Goal: Task Accomplishment & Management: Manage account settings

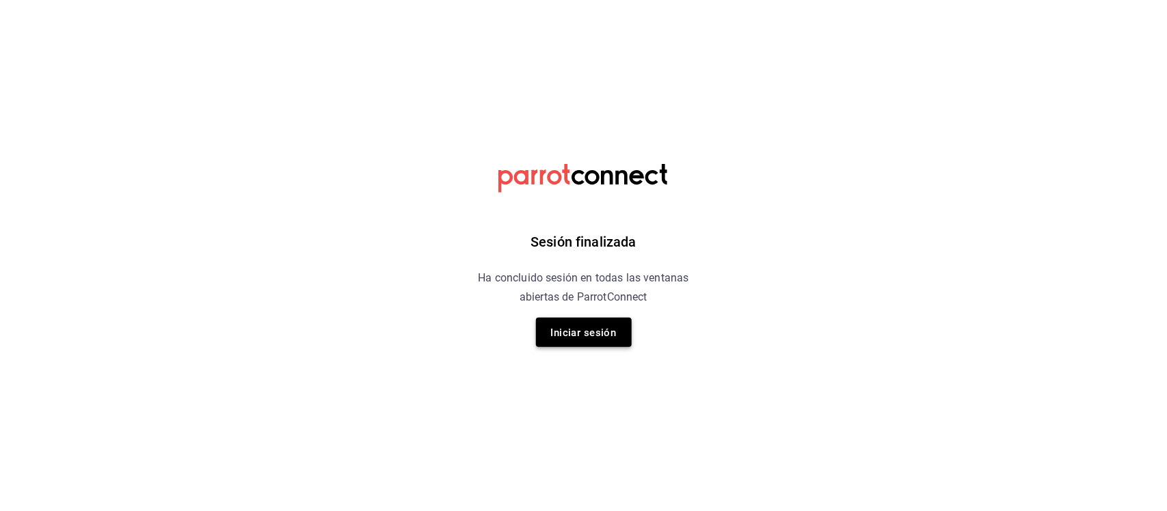
click at [561, 330] on font "Iniciar sesión" at bounding box center [584, 333] width 66 height 12
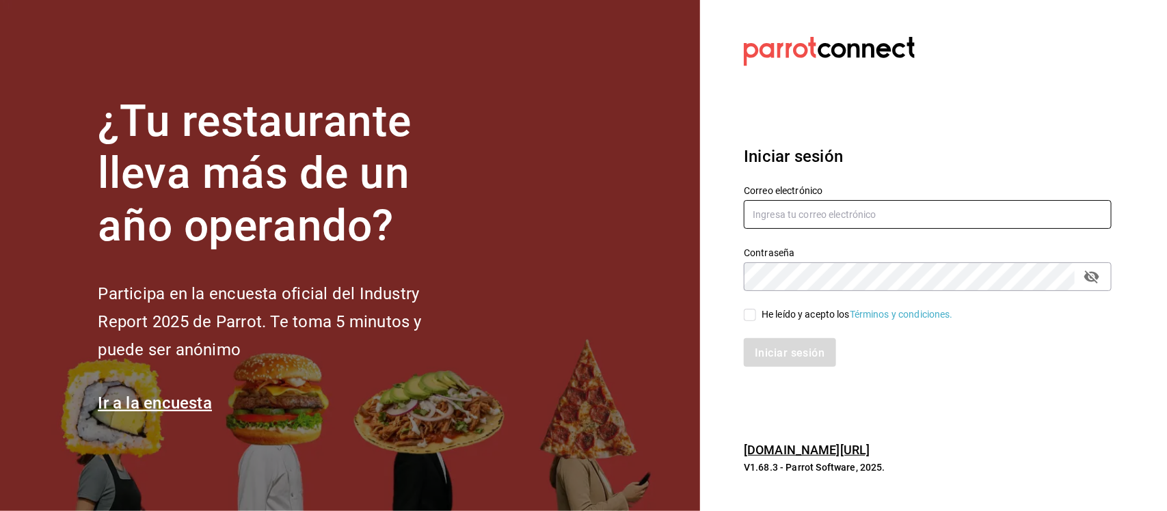
type input "[PERSON_NAME][EMAIL_ADDRESS][PERSON_NAME][DOMAIN_NAME]"
click at [762, 316] on font "He leído y acepto los" at bounding box center [805, 314] width 88 height 11
click at [756, 316] on input "He leído y acepto los Términos y condiciones." at bounding box center [750, 315] width 12 height 12
checkbox input "true"
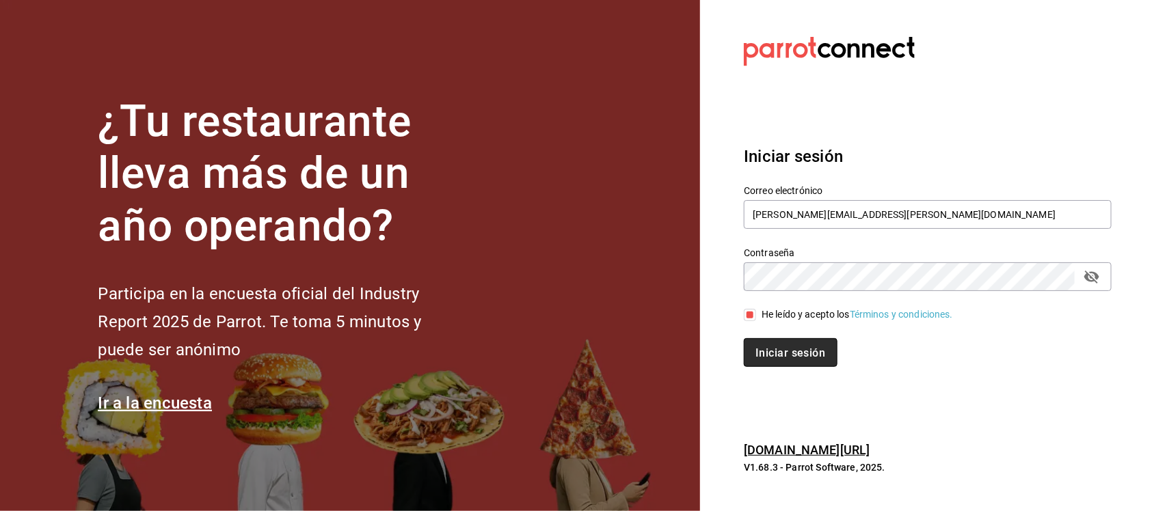
click at [778, 359] on font "Iniciar sesión" at bounding box center [790, 352] width 70 height 13
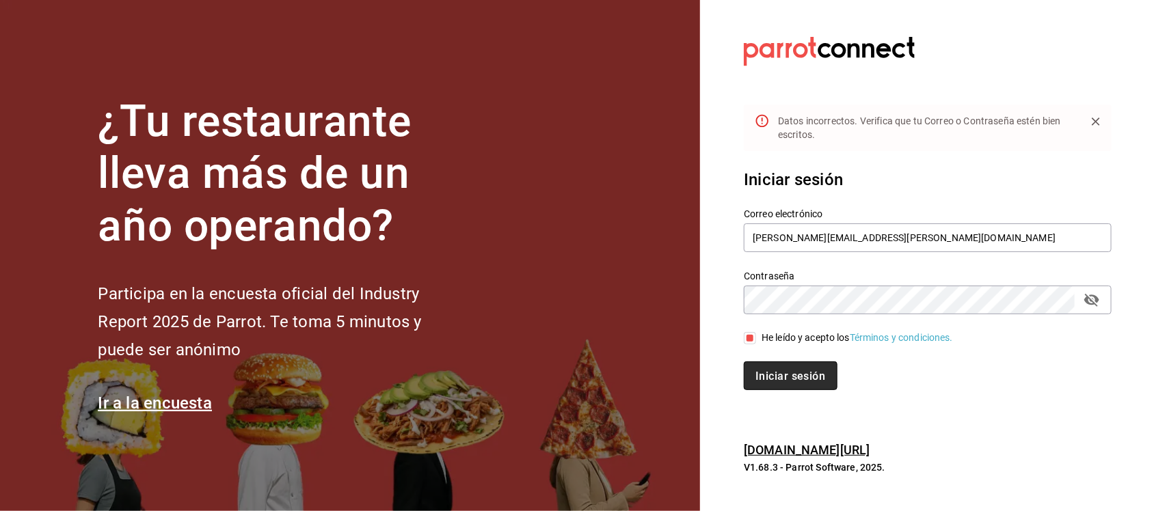
click at [780, 374] on font "Iniciar sesión" at bounding box center [790, 376] width 70 height 13
click at [1104, 449] on h6 "pos.parrotsoftware.io/" at bounding box center [928, 451] width 368 height 20
click at [793, 372] on font "Iniciar sesión" at bounding box center [790, 376] width 70 height 13
click at [793, 372] on div "Iniciar sesión" at bounding box center [928, 376] width 368 height 29
click at [830, 372] on button "Iniciar sesión" at bounding box center [790, 376] width 93 height 29
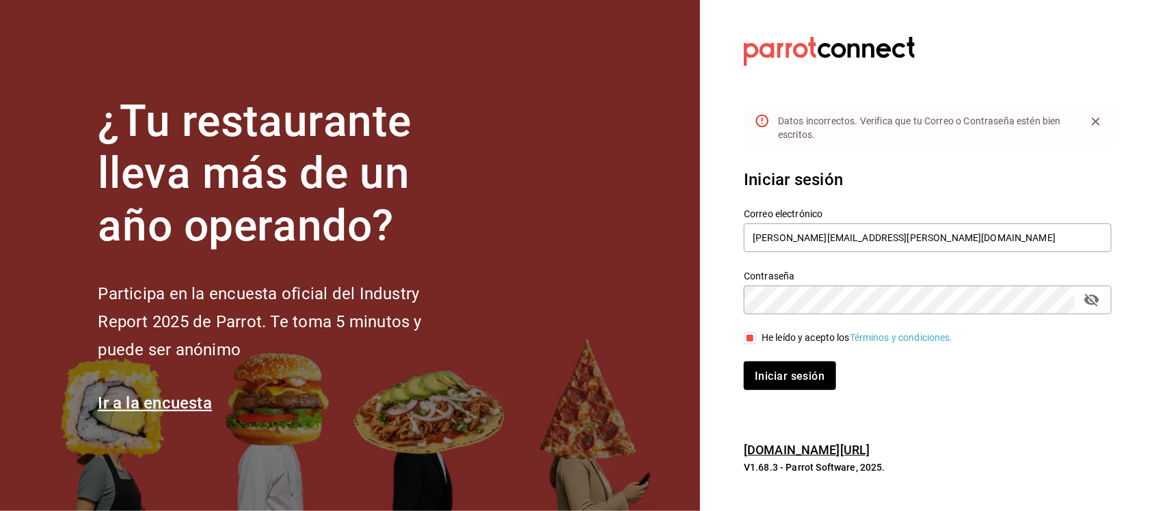
click at [817, 359] on div "Iniciar sesión" at bounding box center [919, 367] width 384 height 45
click at [793, 377] on font "Iniciar sesión" at bounding box center [790, 376] width 70 height 13
click at [875, 392] on div "Iniciar sesión Correo electrónico sergio.martinez@grupocosteno.com Contraseña C…" at bounding box center [928, 279] width 368 height 256
click at [974, 405] on div "Iniciar sesión Correo electrónico sergio.martinez@grupocosteno.com Contraseña C…" at bounding box center [928, 279] width 368 height 256
click at [957, 437] on section "Datos incorrectos. Verifica que tu Correo o Contraseña estén bien escritos. Ini…" at bounding box center [922, 255] width 444 height 511
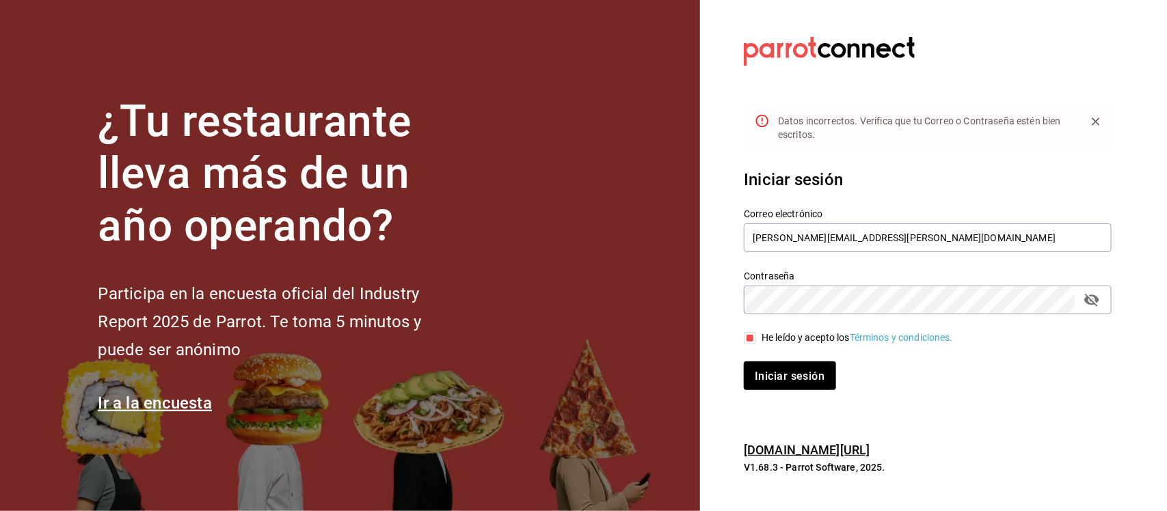
click at [933, 401] on div "Iniciar sesión Correo electrónico sergio.martinez@grupocosteno.com Contraseña C…" at bounding box center [928, 279] width 368 height 256
click at [793, 381] on font "Iniciar sesión" at bounding box center [790, 376] width 70 height 13
click at [698, 292] on div "¿Tu restaurante lleva más de un año operando? Participa en la encuesta oficial …" at bounding box center [583, 255] width 1167 height 511
click at [813, 370] on font "Iniciar sesión" at bounding box center [790, 376] width 70 height 13
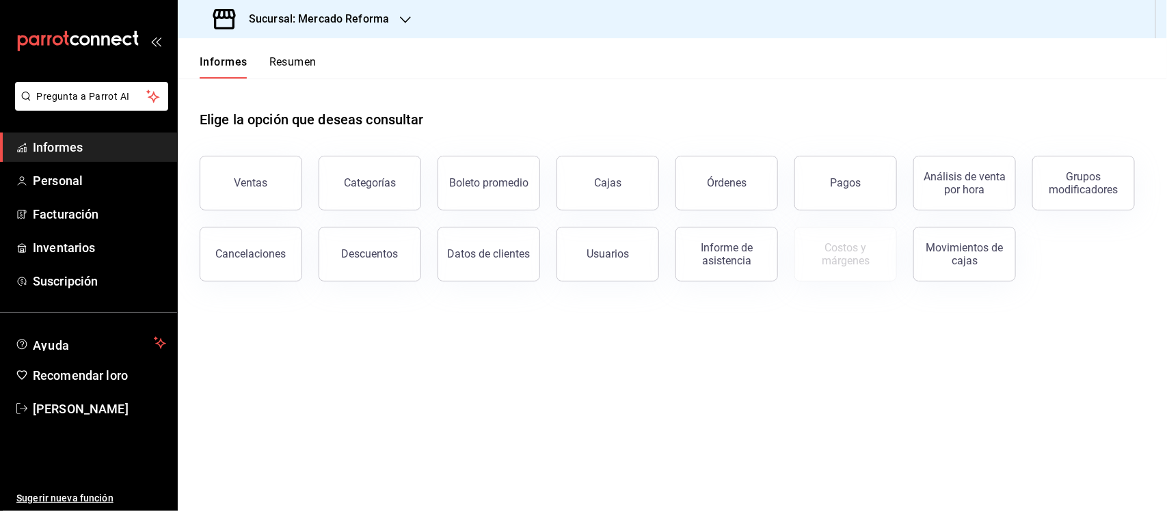
click at [393, 23] on div "Sucursal: Mercado Reforma" at bounding box center [303, 19] width 228 height 38
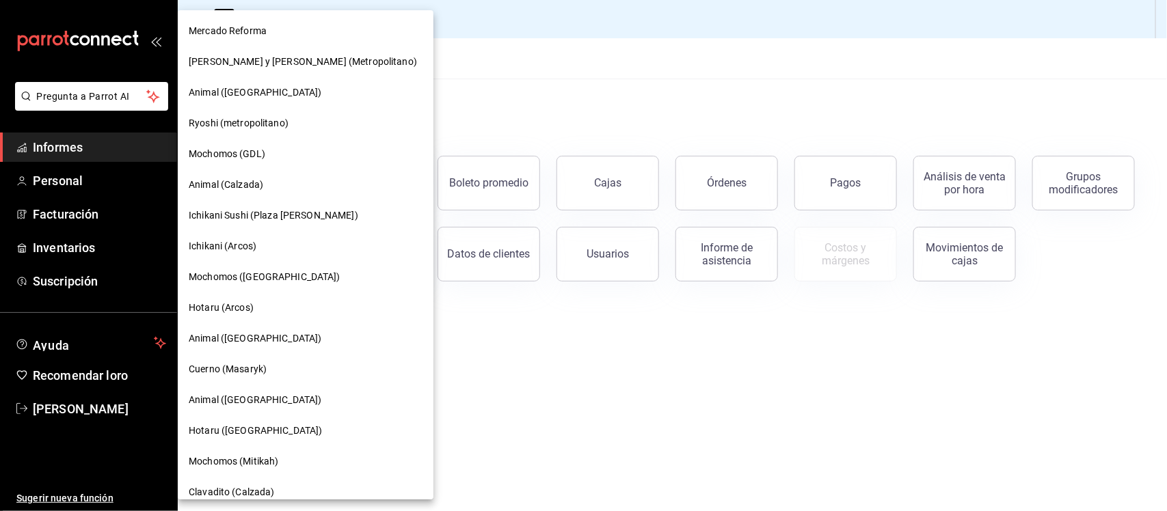
scroll to position [171, 0]
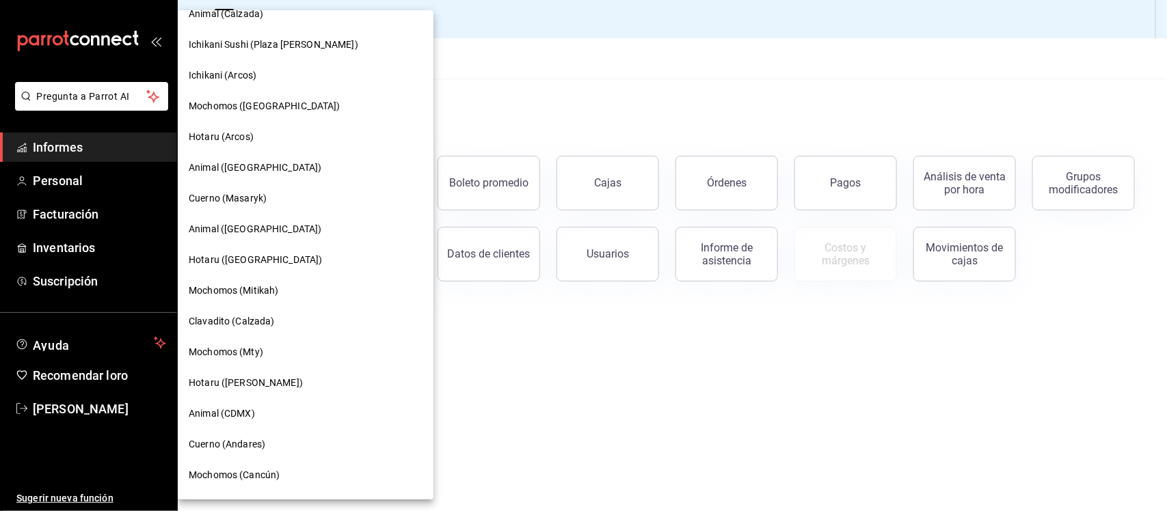
click at [243, 230] on font "Animal ([GEOGRAPHIC_DATA])" at bounding box center [255, 228] width 133 height 11
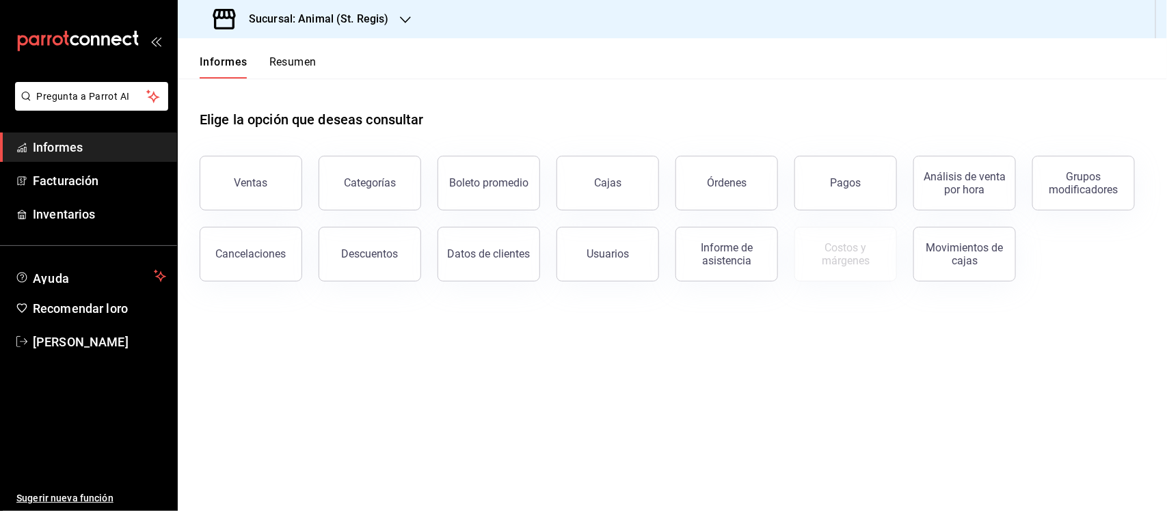
click at [720, 172] on button "Órdenes" at bounding box center [726, 183] width 103 height 55
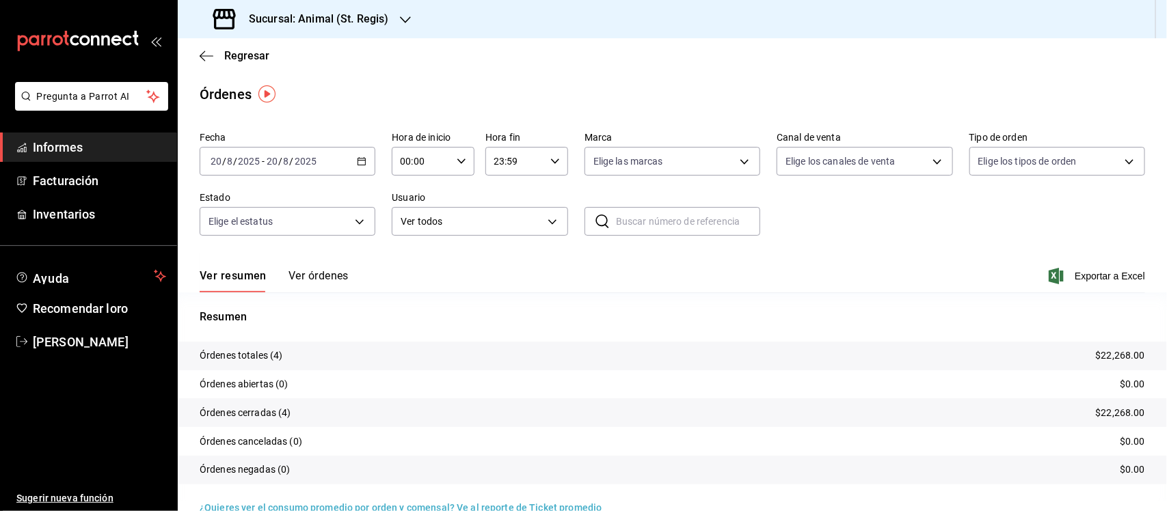
click at [353, 164] on div "[DATE] [DATE] - [DATE] [DATE]" at bounding box center [288, 161] width 176 height 29
click at [246, 349] on span "Rango de fechas" at bounding box center [264, 356] width 106 height 14
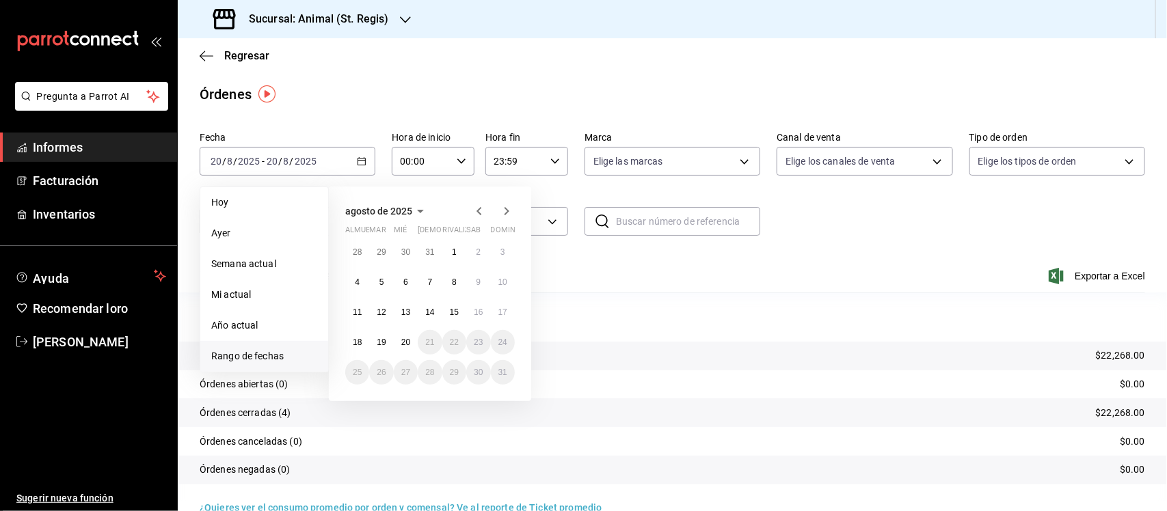
click at [474, 210] on icon "button" at bounding box center [479, 211] width 16 height 16
click at [379, 248] on font "1" at bounding box center [381, 252] width 5 height 10
drag, startPoint x: 452, startPoint y: 371, endPoint x: 374, endPoint y: 296, distance: 108.3
click at [452, 372] on font "1" at bounding box center [454, 373] width 5 height 10
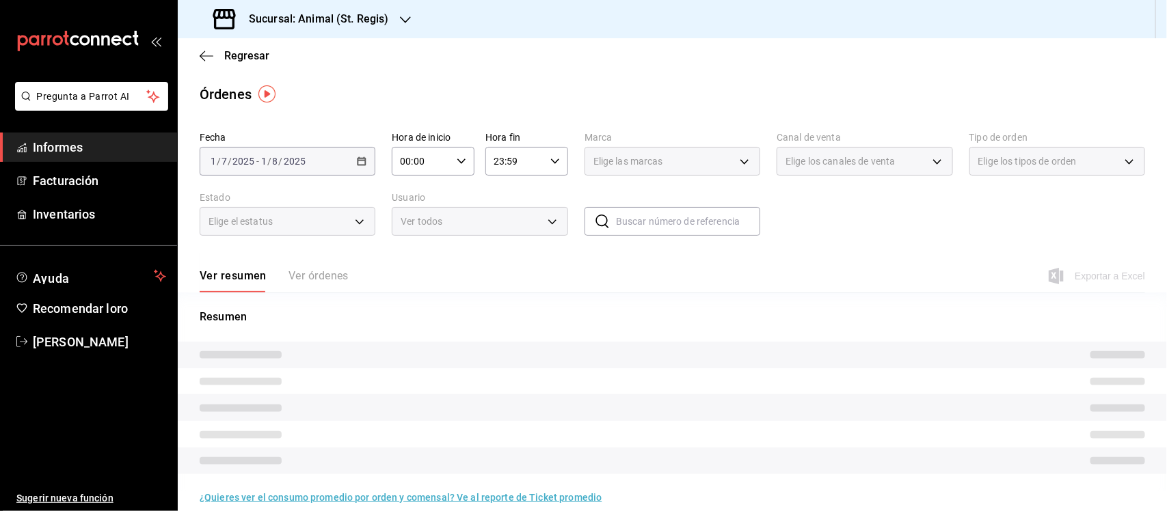
click at [408, 164] on input "00:00" at bounding box center [421, 161] width 59 height 27
click at [407, 192] on button "05" at bounding box center [410, 189] width 36 height 27
type input "05:00"
click at [445, 203] on button "00" at bounding box center [451, 195] width 36 height 27
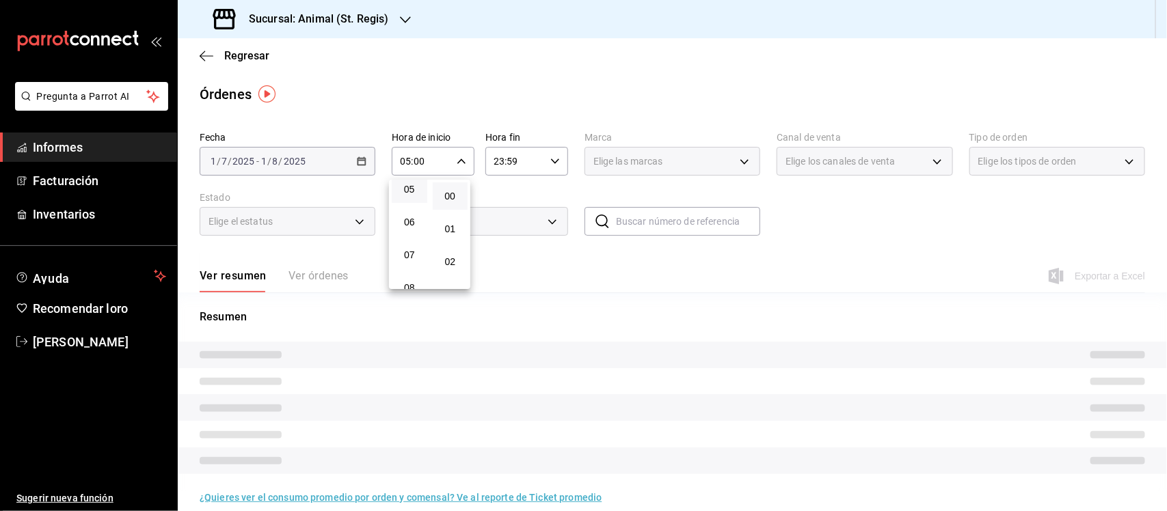
click at [500, 165] on div at bounding box center [583, 255] width 1167 height 511
click at [493, 163] on input "23:59" at bounding box center [514, 161] width 59 height 27
click at [500, 210] on font "05" at bounding box center [501, 211] width 11 height 11
click at [541, 196] on font "00" at bounding box center [541, 196] width 11 height 11
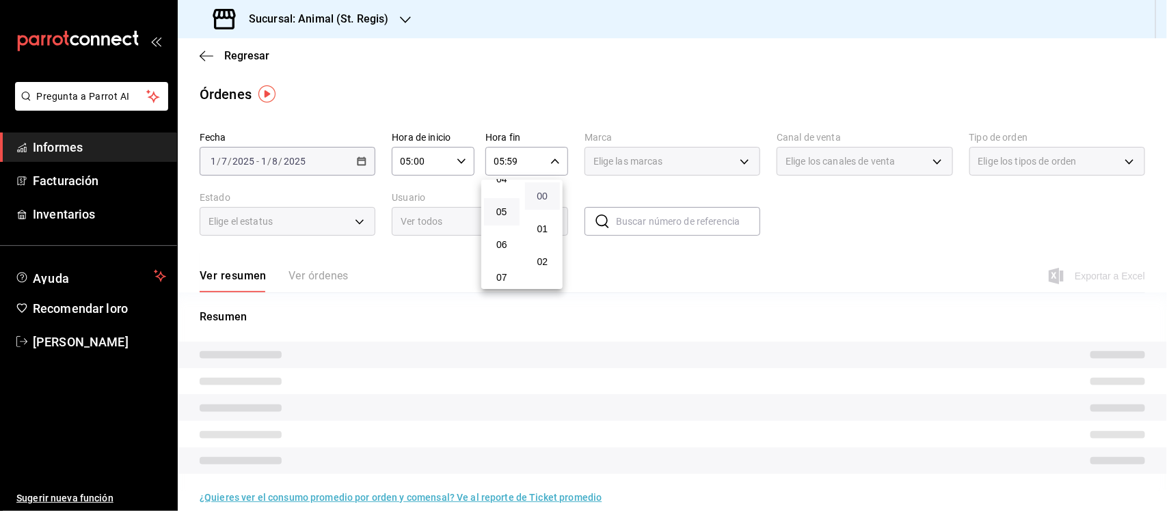
type input "05:00"
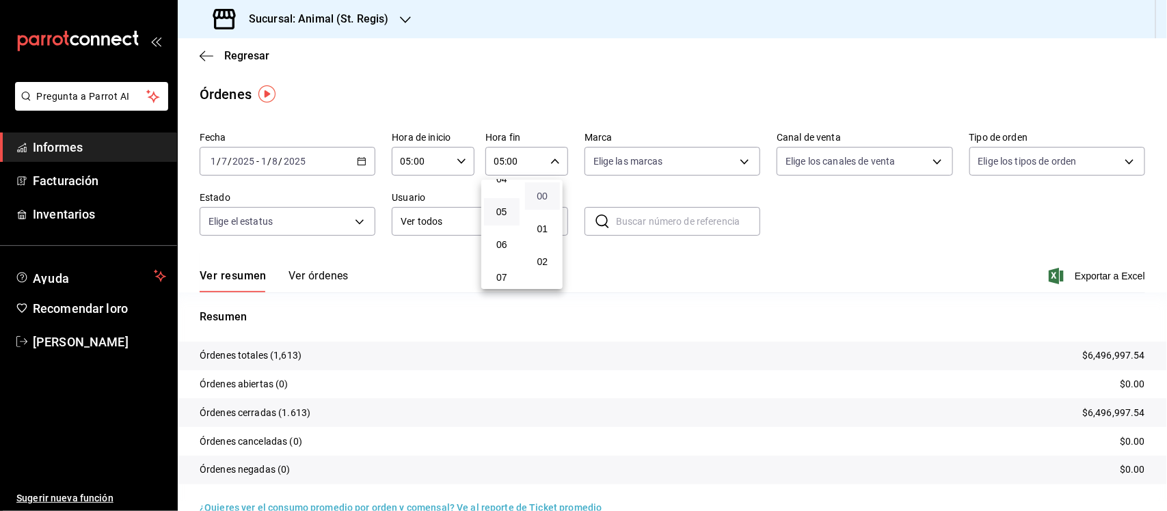
click at [539, 196] on font "00" at bounding box center [541, 196] width 11 height 11
click at [868, 306] on div at bounding box center [583, 255] width 1167 height 511
click at [1048, 275] on icon "button" at bounding box center [1055, 276] width 15 height 16
